Goal: Task Accomplishment & Management: Use online tool/utility

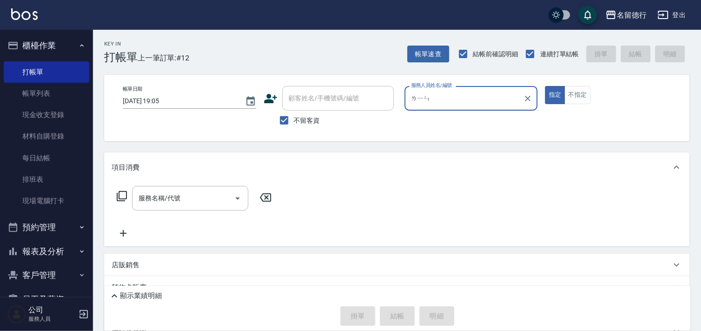
type input "鄰"
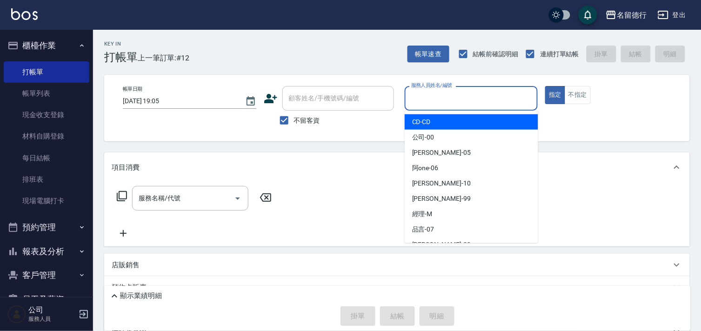
click at [297, 127] on label "不留客資" at bounding box center [297, 121] width 46 height 20
click at [294, 127] on input "不留客資" at bounding box center [284, 121] width 20 height 20
checkbox input "false"
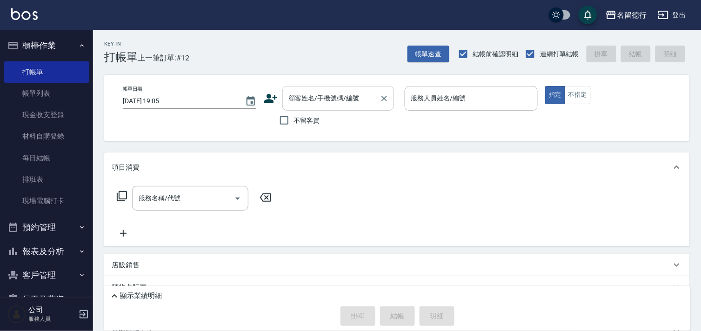
click at [298, 105] on input "顧客姓名/手機號碼/編號" at bounding box center [330, 98] width 89 height 16
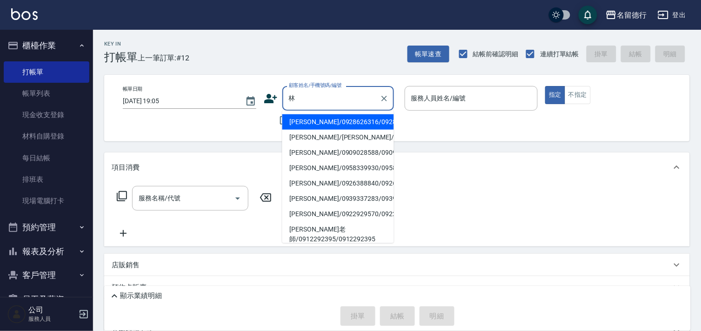
click at [342, 176] on li "[PERSON_NAME]/0958339930/0958339930" at bounding box center [338, 167] width 112 height 15
type input "[PERSON_NAME]/0958339930/0958339930"
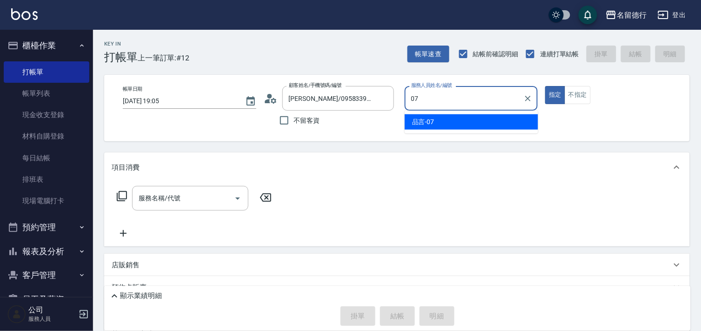
click at [453, 128] on div "品言 -07" at bounding box center [471, 121] width 133 height 15
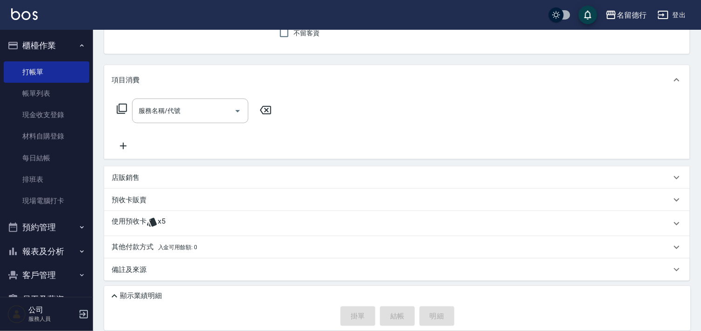
type input "品言-07"
click at [149, 225] on icon at bounding box center [151, 222] width 11 height 11
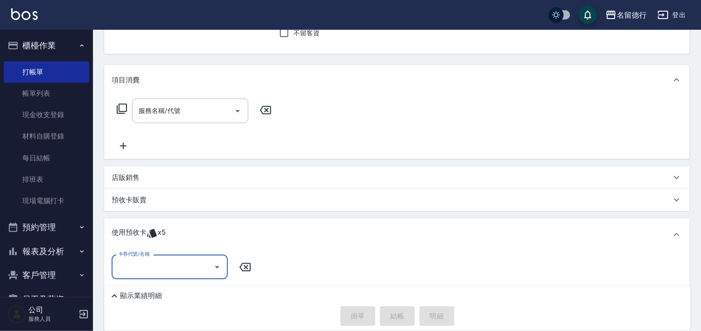
scroll to position [0, 0]
click at [171, 259] on input "卡券代號/名稱" at bounding box center [163, 267] width 94 height 16
click at [179, 292] on div "洗髮券售 剩餘2張" at bounding box center [170, 290] width 116 height 15
type input "洗髮券售"
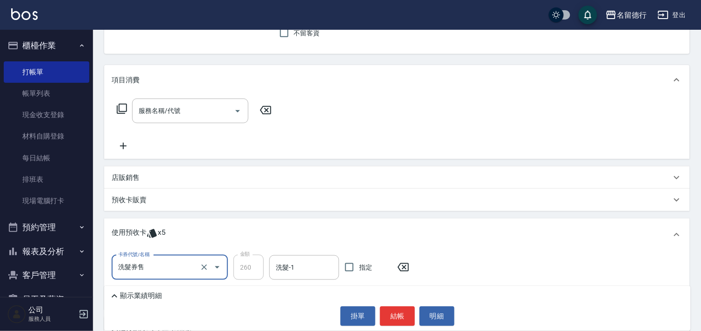
click at [148, 264] on input "洗髮券售" at bounding box center [157, 267] width 82 height 16
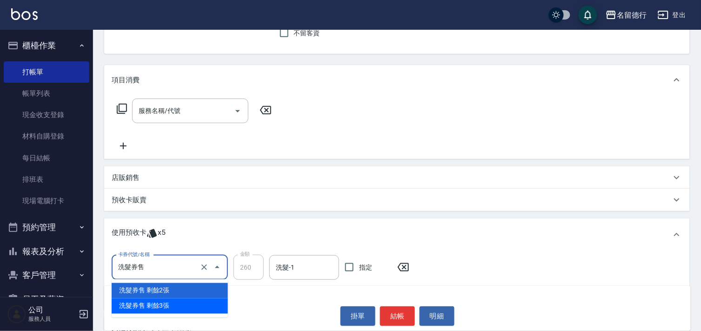
click at [151, 309] on div "洗髮券售 剩餘3張" at bounding box center [170, 306] width 116 height 15
type input "300"
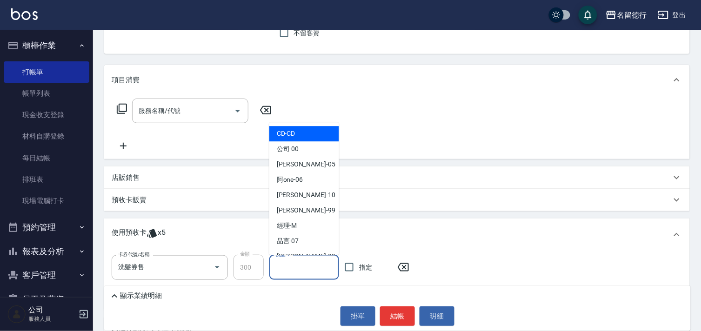
click at [299, 264] on input "洗髮-1" at bounding box center [303, 267] width 61 height 16
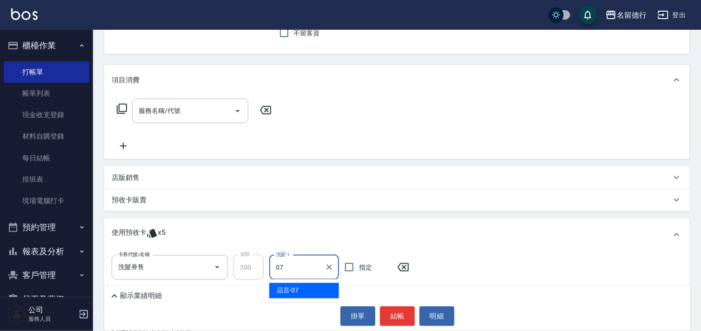
click at [304, 287] on div "品言 -07" at bounding box center [304, 290] width 70 height 15
type input "品言-07"
click at [194, 121] on div "服務名稱/代號" at bounding box center [190, 111] width 116 height 25
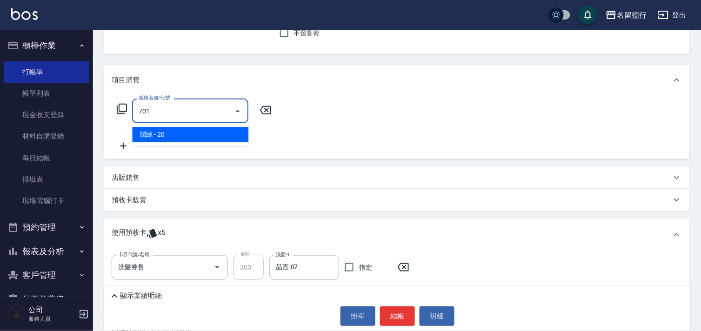
click at [207, 137] on span "潤絲 - 20" at bounding box center [190, 134] width 116 height 15
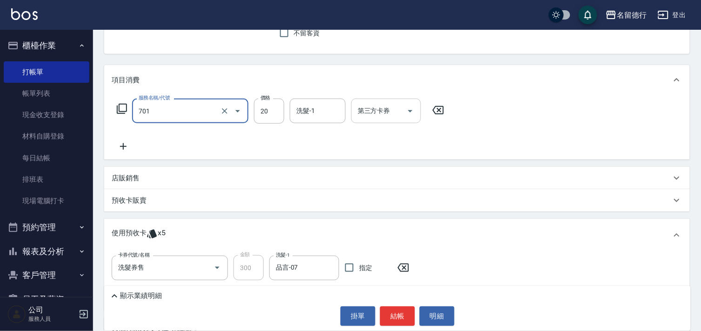
click at [291, 111] on div "洗髮-1" at bounding box center [318, 111] width 56 height 25
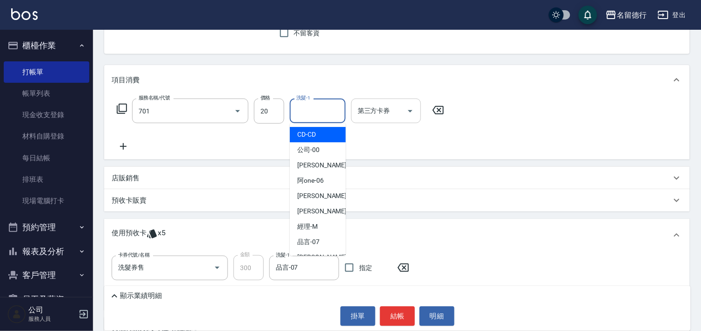
type input "[PERSON_NAME](701)"
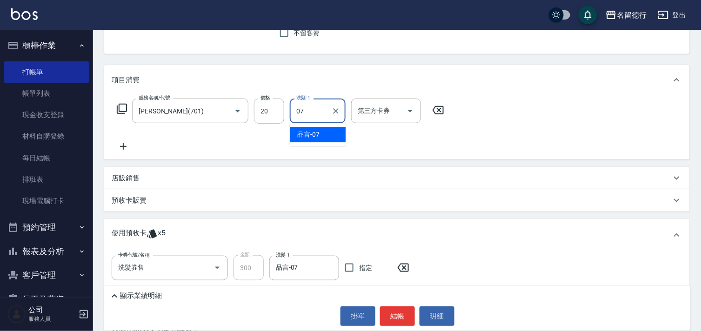
click at [321, 138] on div "品言 -07" at bounding box center [318, 134] width 56 height 15
type input "品言-07"
click at [339, 142] on div "服務名稱/代號 [PERSON_NAME](701) 服務名稱/代號 價格 20 價格 洗髮-1 品言-07 洗髮-1 第三方卡券 第三方卡券" at bounding box center [281, 125] width 338 height 53
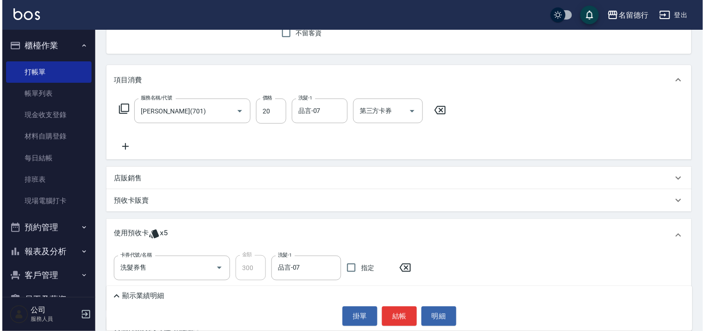
scroll to position [169, 0]
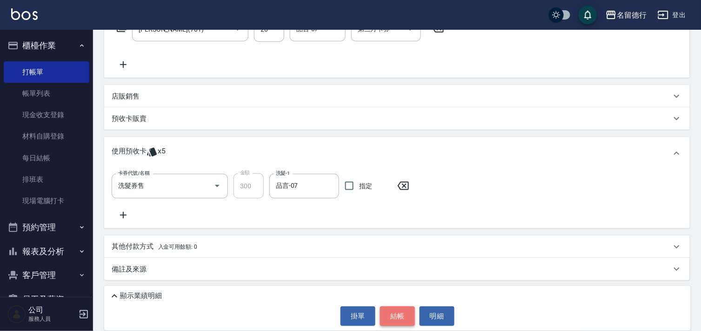
click at [406, 313] on button "結帳" at bounding box center [397, 316] width 35 height 20
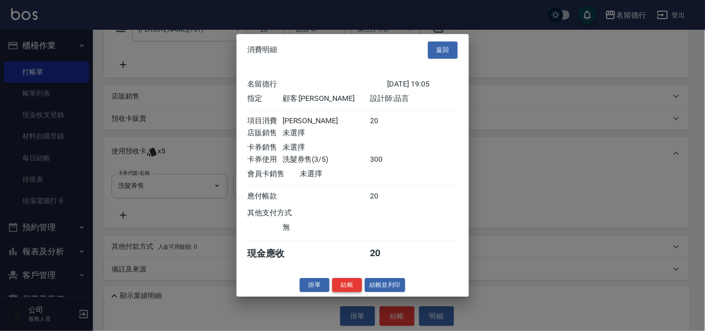
click at [345, 285] on button "結帳" at bounding box center [347, 285] width 30 height 14
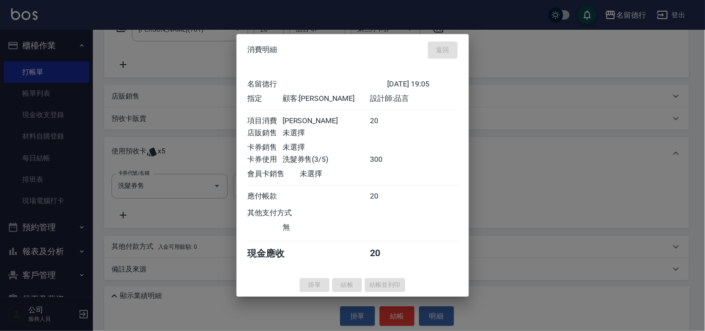
type input "[DATE] 19:44"
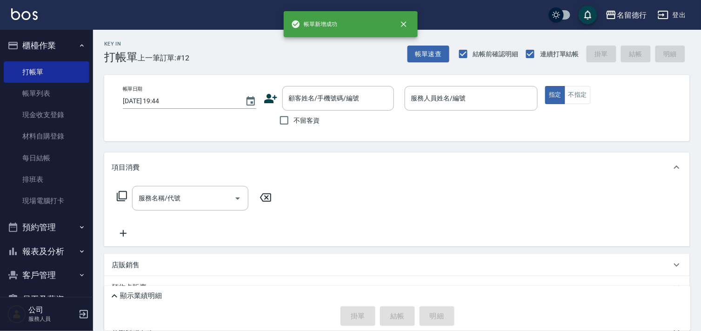
scroll to position [0, 0]
click at [36, 92] on link "帳單列表" at bounding box center [47, 93] width 86 height 21
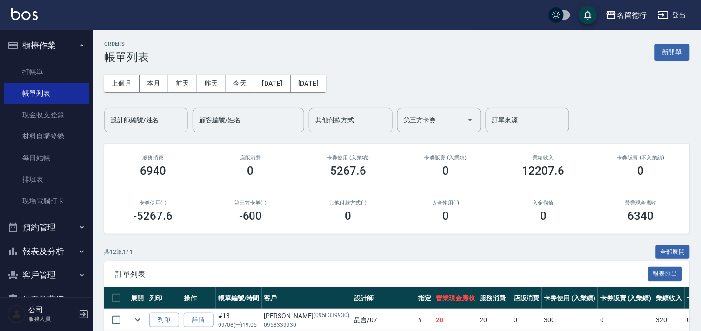
click at [152, 122] on input "設計師編號/姓名" at bounding box center [145, 120] width 75 height 16
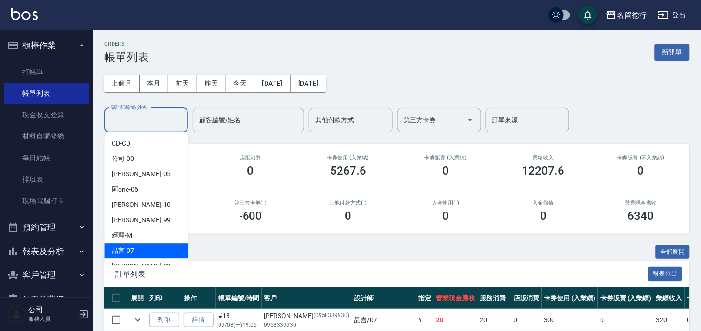
click at [140, 248] on div "品言 -07" at bounding box center [146, 250] width 84 height 15
type input "品言-07"
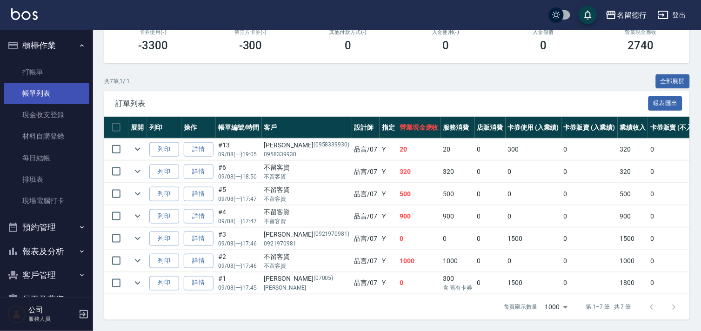
scroll to position [49, 0]
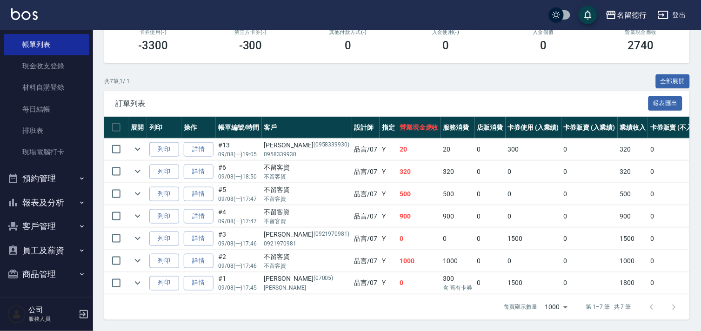
click at [52, 197] on button "報表及分析" at bounding box center [47, 203] width 86 height 24
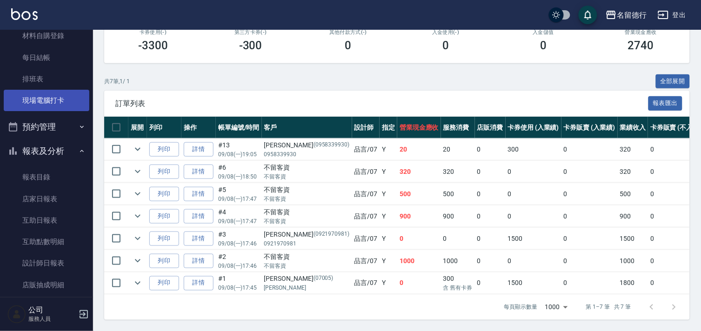
scroll to position [0, 0]
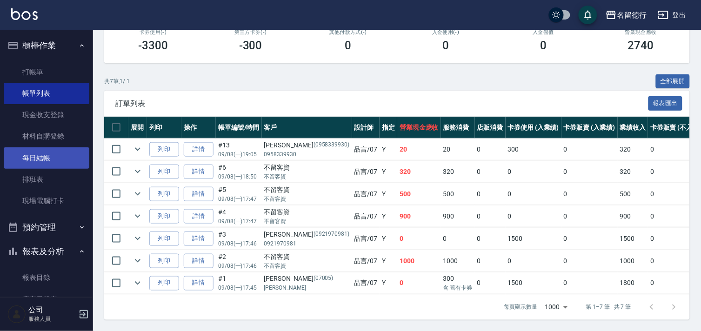
click at [53, 163] on link "每日結帳" at bounding box center [47, 157] width 86 height 21
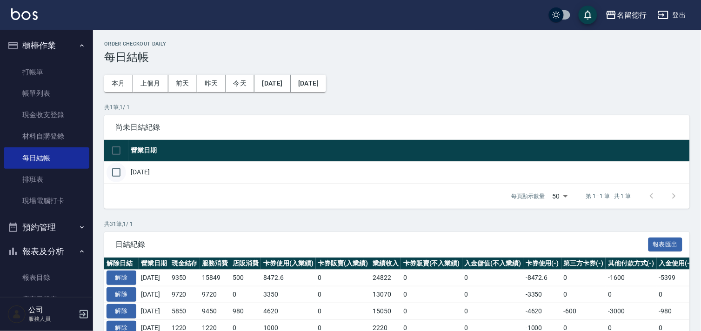
click at [119, 171] on input "checkbox" at bounding box center [116, 173] width 20 height 20
checkbox input "true"
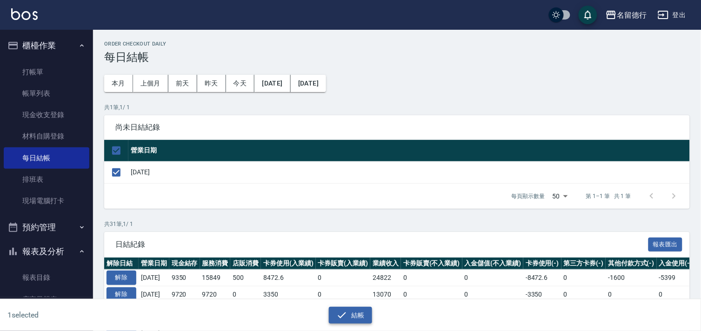
click at [354, 313] on button "結帳" at bounding box center [350, 315] width 43 height 17
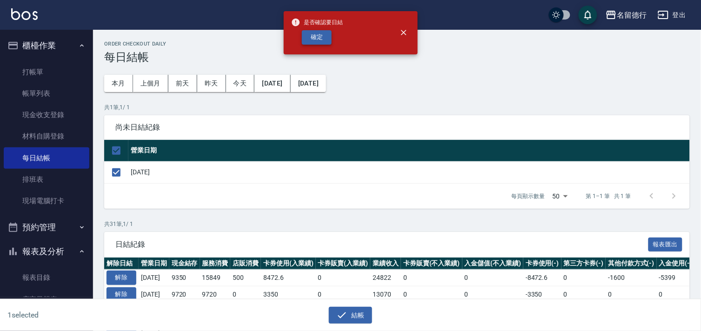
click at [323, 31] on button "確定" at bounding box center [317, 37] width 30 height 14
checkbox input "false"
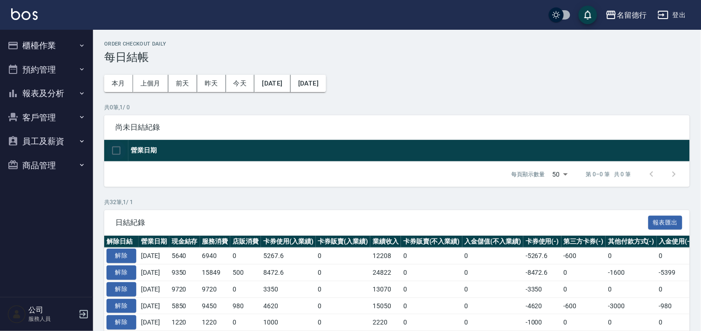
click at [122, 154] on input "checkbox" at bounding box center [116, 151] width 20 height 20
checkbox input "false"
click at [48, 43] on button "櫃檯作業" at bounding box center [47, 45] width 86 height 24
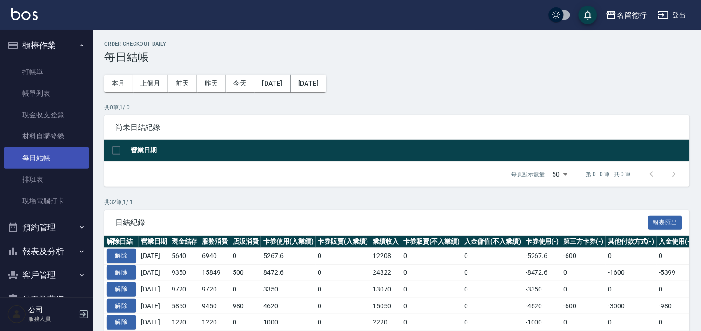
click at [48, 158] on link "每日結帳" at bounding box center [47, 157] width 86 height 21
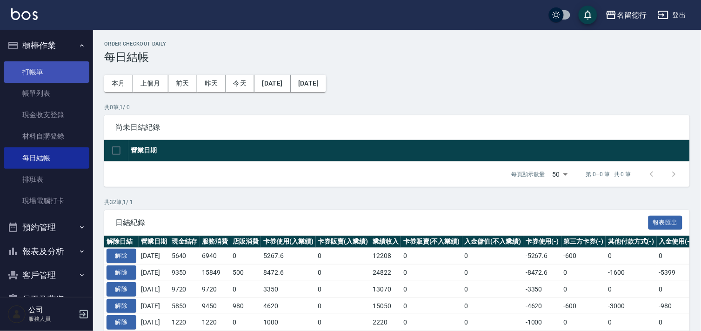
click at [34, 66] on link "打帳單" at bounding box center [47, 71] width 86 height 21
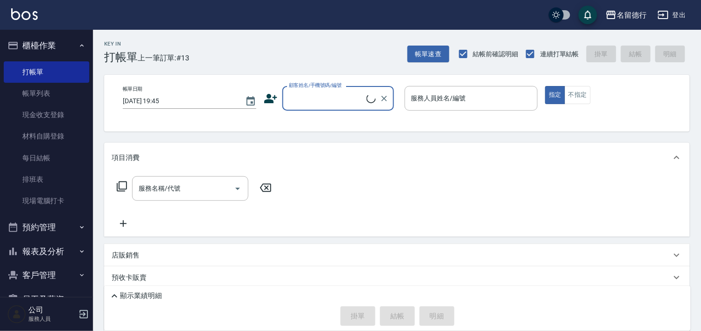
click at [40, 39] on button "櫃檯作業" at bounding box center [47, 45] width 86 height 24
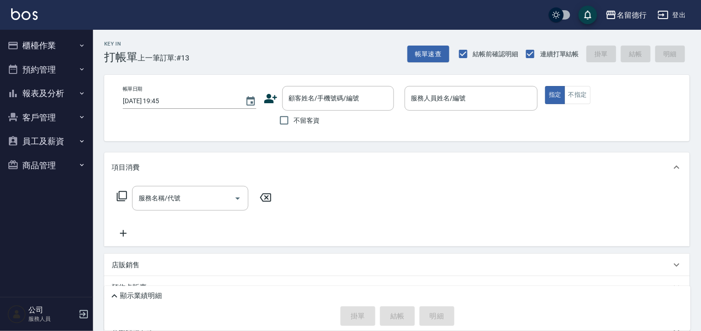
click at [33, 42] on button "櫃檯作業" at bounding box center [47, 45] width 86 height 24
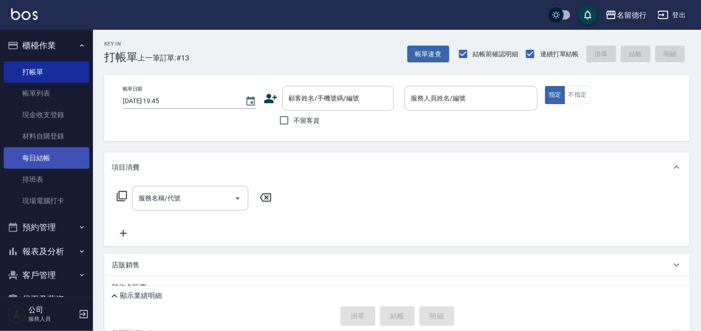
click at [33, 161] on link "每日結帳" at bounding box center [47, 157] width 86 height 21
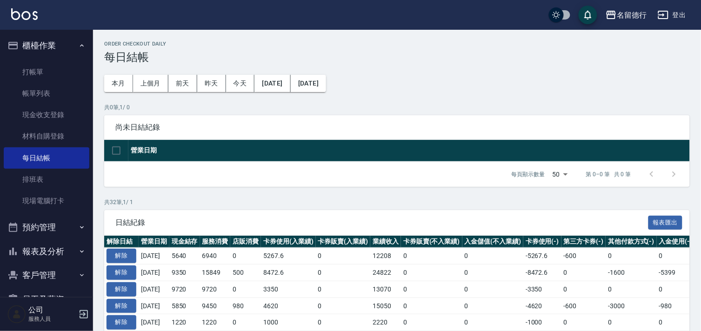
click at [56, 247] on button "報表及分析" at bounding box center [47, 251] width 86 height 24
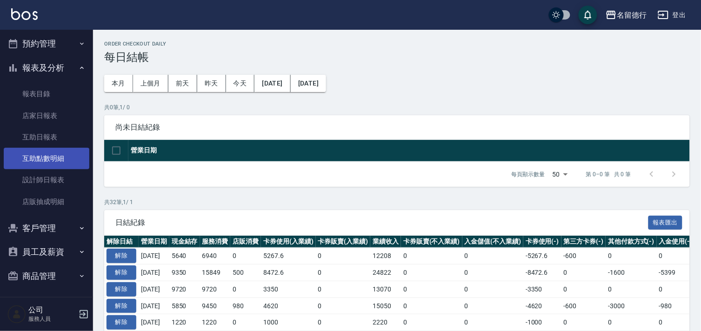
scroll to position [185, 0]
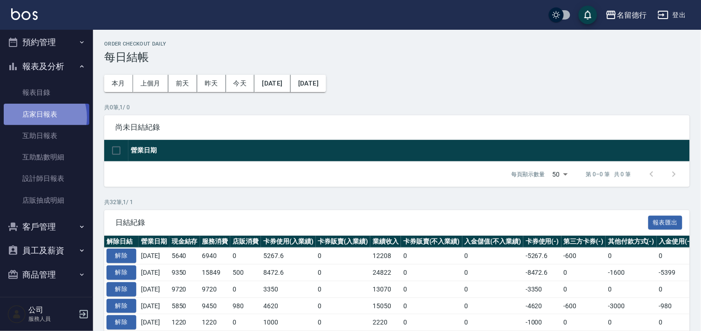
click at [34, 117] on link "店家日報表" at bounding box center [47, 114] width 86 height 21
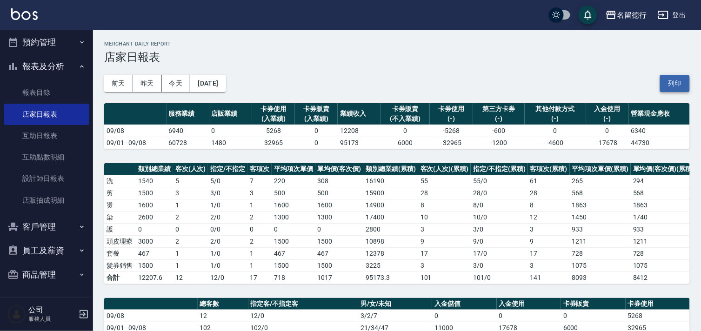
click at [674, 84] on button "列印" at bounding box center [675, 83] width 30 height 17
click at [47, 176] on link "設計師日報表" at bounding box center [47, 178] width 86 height 21
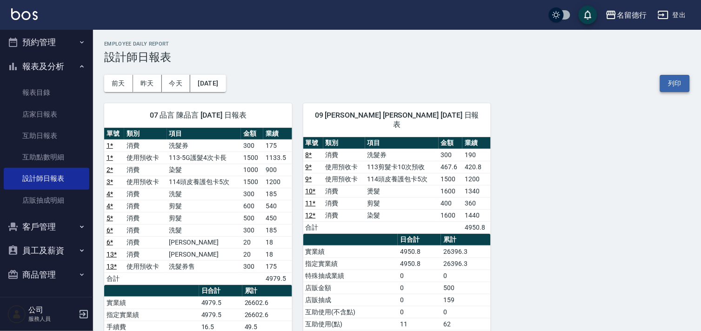
click at [673, 90] on button "列印" at bounding box center [675, 83] width 30 height 17
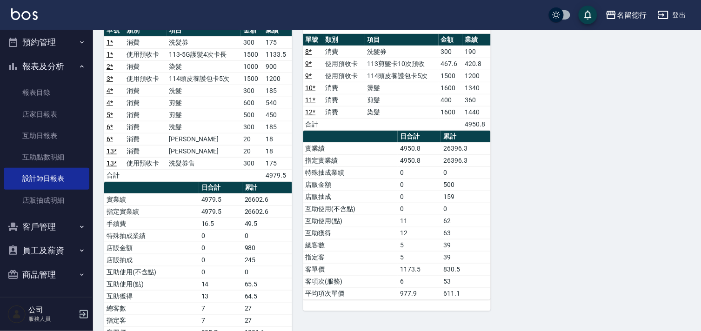
scroll to position [52, 0]
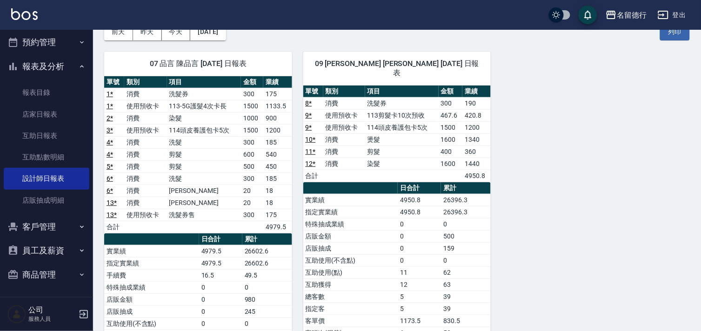
click at [666, 13] on icon "button" at bounding box center [662, 14] width 11 height 11
